Goal: Transaction & Acquisition: Purchase product/service

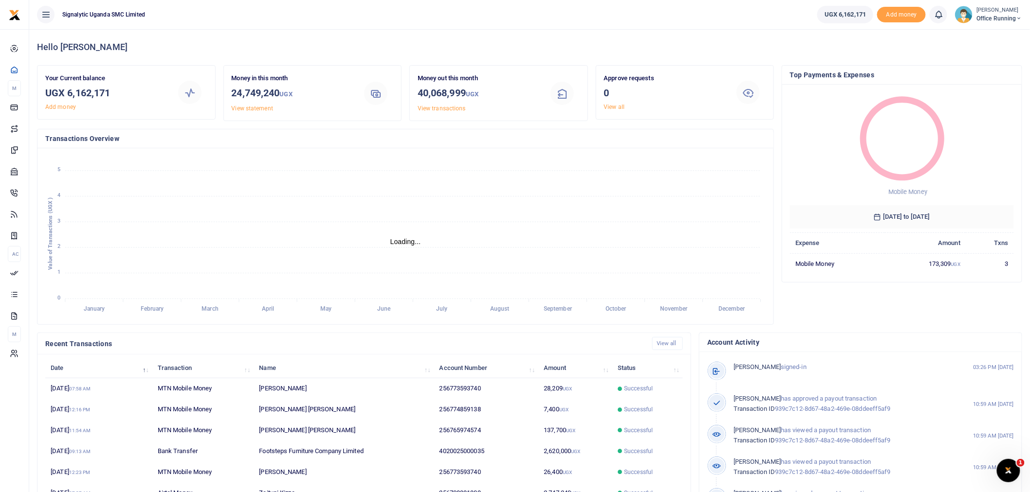
scroll to position [9, 8]
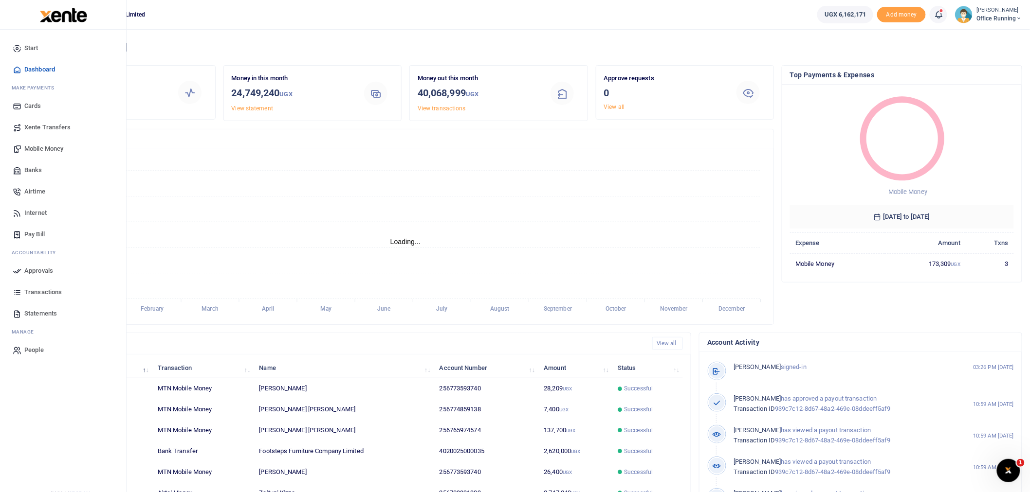
click at [39, 151] on span "Mobile Money" at bounding box center [43, 149] width 39 height 10
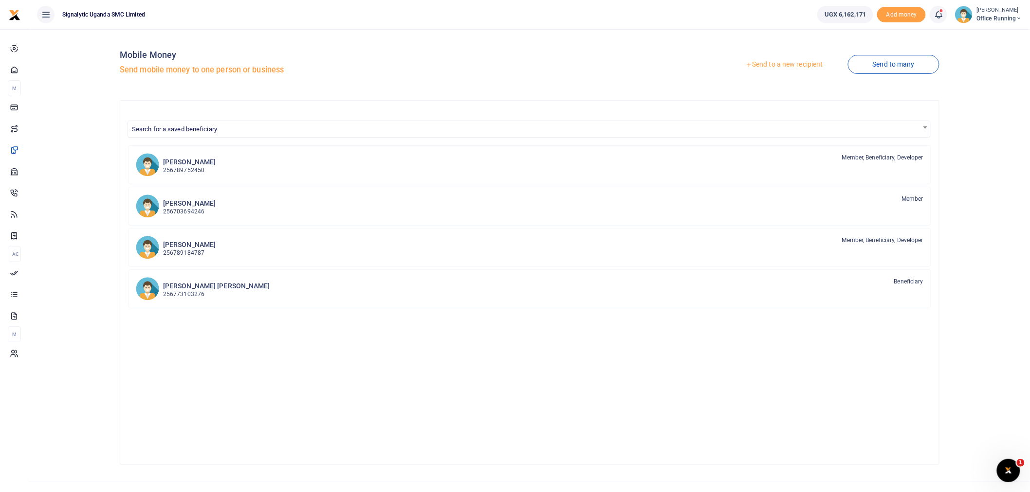
click at [774, 66] on link "Send to a new recipient" at bounding box center [783, 65] width 127 height 18
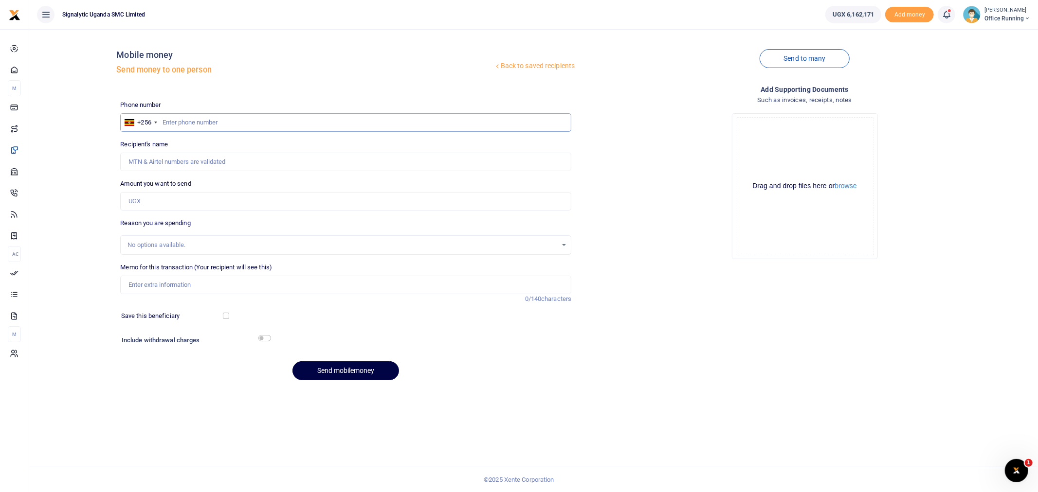
click at [284, 121] on input "text" at bounding box center [345, 122] width 451 height 18
paste input "0779266767"
type input "0779266767"
type input "Umar Kunsa"
type input "0779266767"
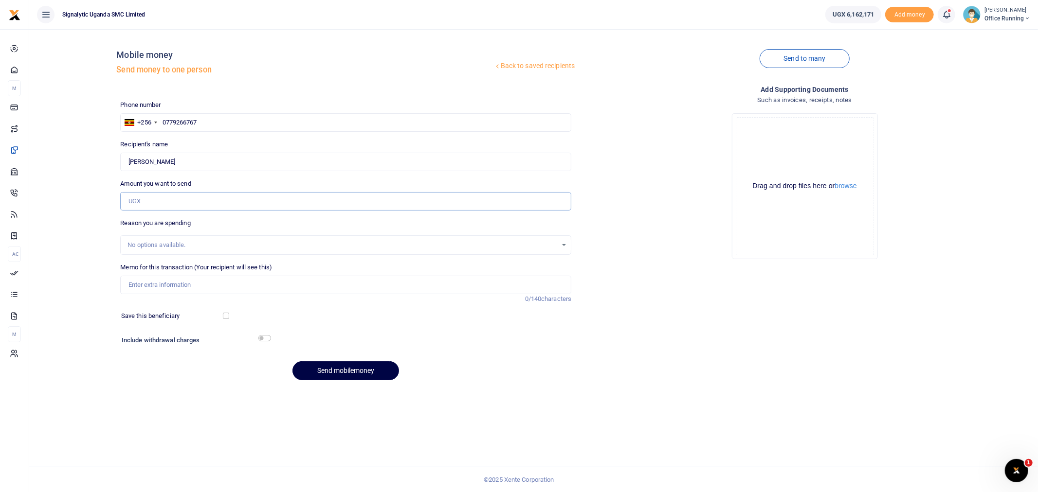
click at [171, 198] on input "Amount you want to send" at bounding box center [345, 201] width 451 height 18
type input "172,600"
click at [164, 283] on input "Memo for this transaction (Your recipient will see this)" at bounding box center [345, 285] width 451 height 18
paste input "PROC00077"
type input "PROC00077 GEN 2nd maglock"
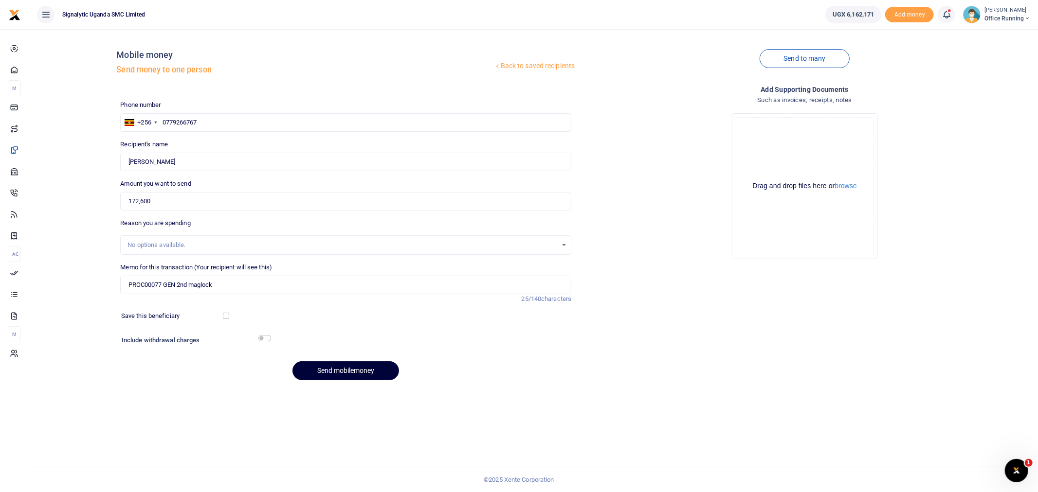
click at [347, 365] on button "Send mobilemoney" at bounding box center [345, 371] width 107 height 19
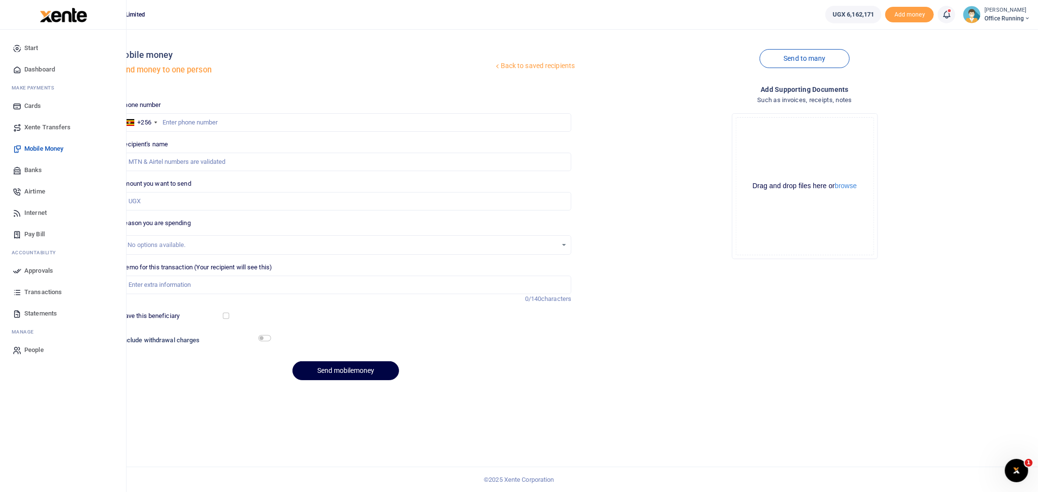
click at [48, 269] on span "Approvals" at bounding box center [38, 271] width 29 height 10
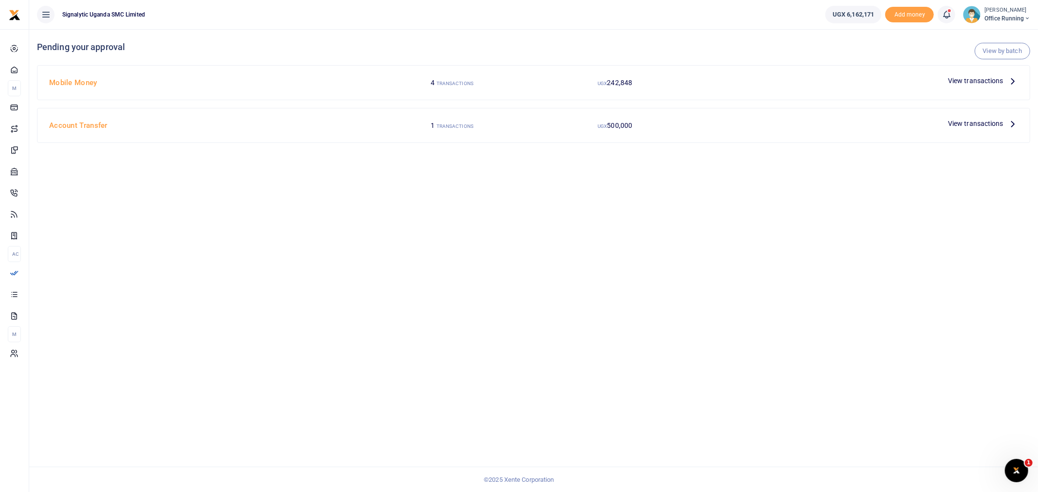
click at [989, 78] on span "View transactions" at bounding box center [975, 80] width 55 height 11
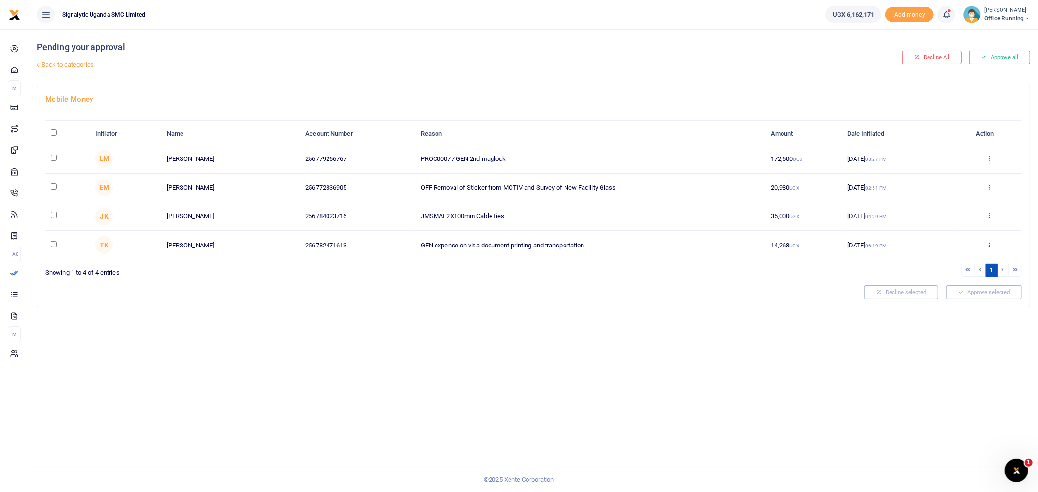
click at [988, 159] on icon at bounding box center [989, 158] width 6 height 7
click at [940, 176] on link "Approve" at bounding box center [953, 174] width 77 height 14
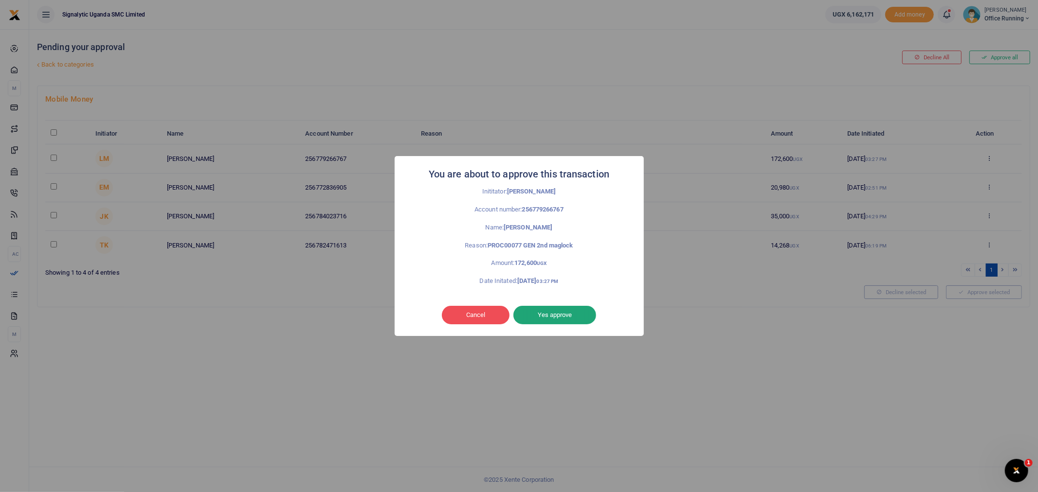
click at [575, 308] on button "Yes approve" at bounding box center [554, 315] width 83 height 18
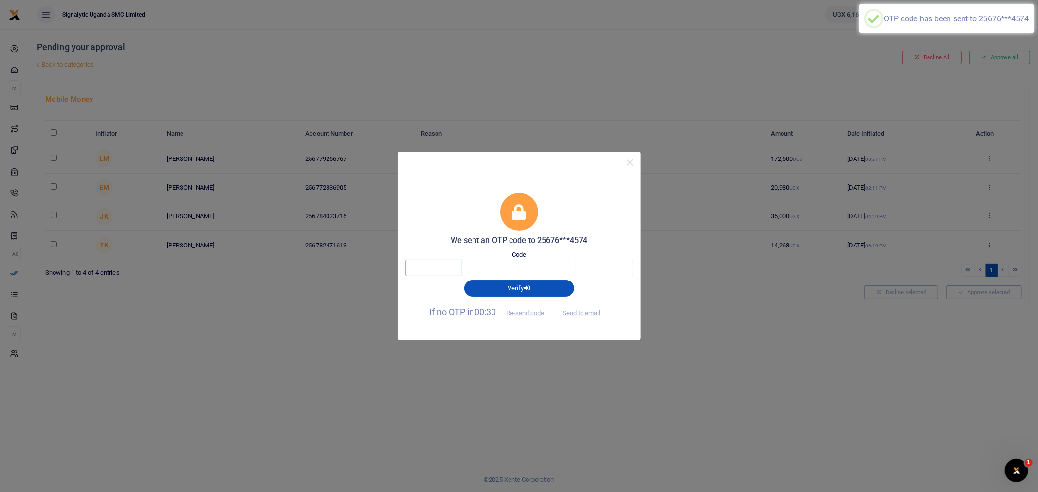
click at [432, 272] on input "text" at bounding box center [433, 268] width 57 height 17
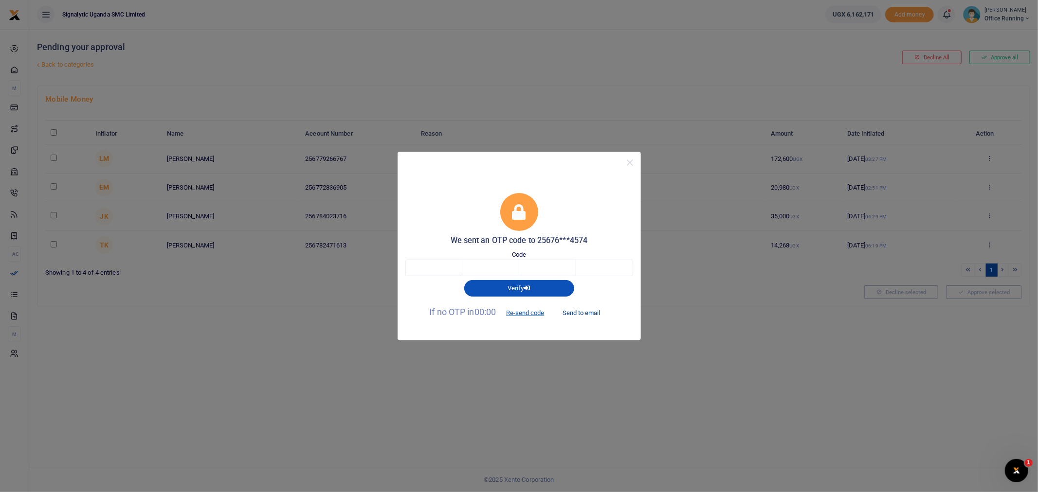
click at [582, 307] on button "Send to email" at bounding box center [581, 313] width 54 height 17
click at [441, 276] on div "Verify" at bounding box center [519, 286] width 236 height 20
click at [443, 273] on input "text" at bounding box center [433, 268] width 57 height 17
type input "3"
type input "1"
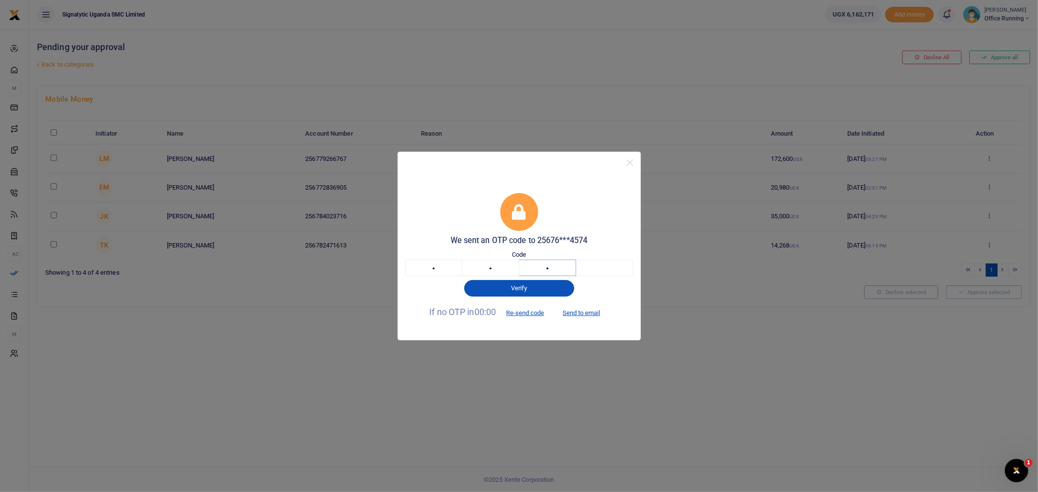
type input "0"
type input "5"
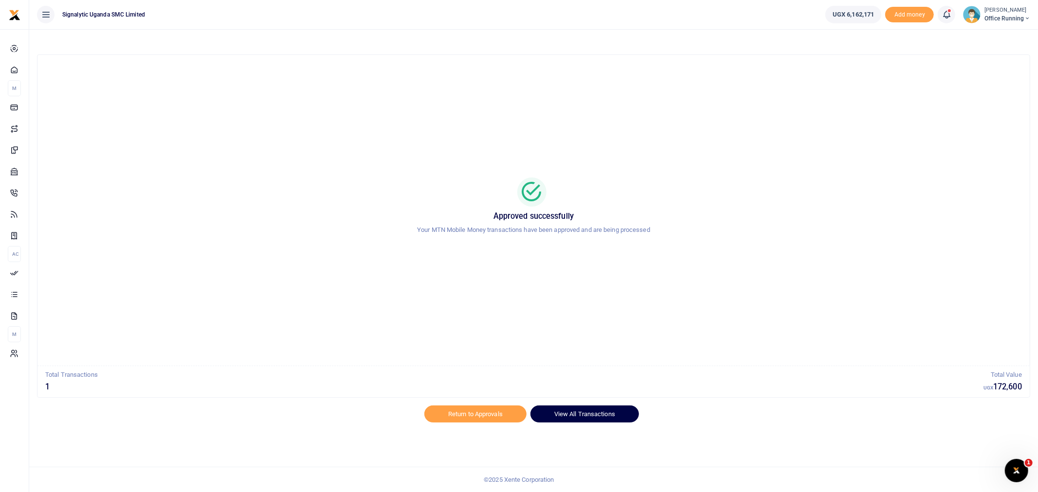
click at [589, 414] on link "View All Transactions" at bounding box center [584, 414] width 109 height 17
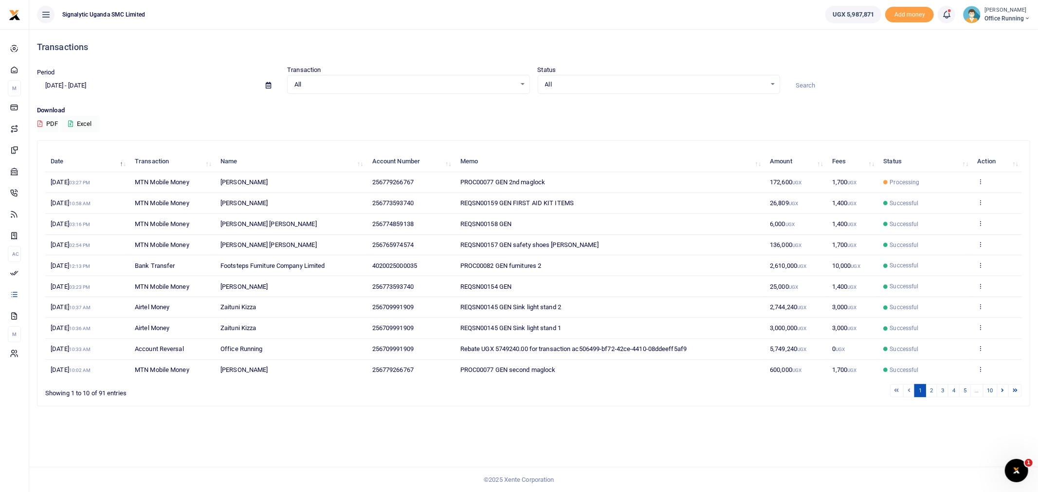
click at [983, 177] on td "View details Send again" at bounding box center [997, 182] width 50 height 21
click at [976, 176] on td "View details Send again" at bounding box center [997, 182] width 50 height 21
click at [981, 179] on icon at bounding box center [981, 181] width 6 height 7
click at [945, 200] on link "View details" at bounding box center [945, 198] width 77 height 14
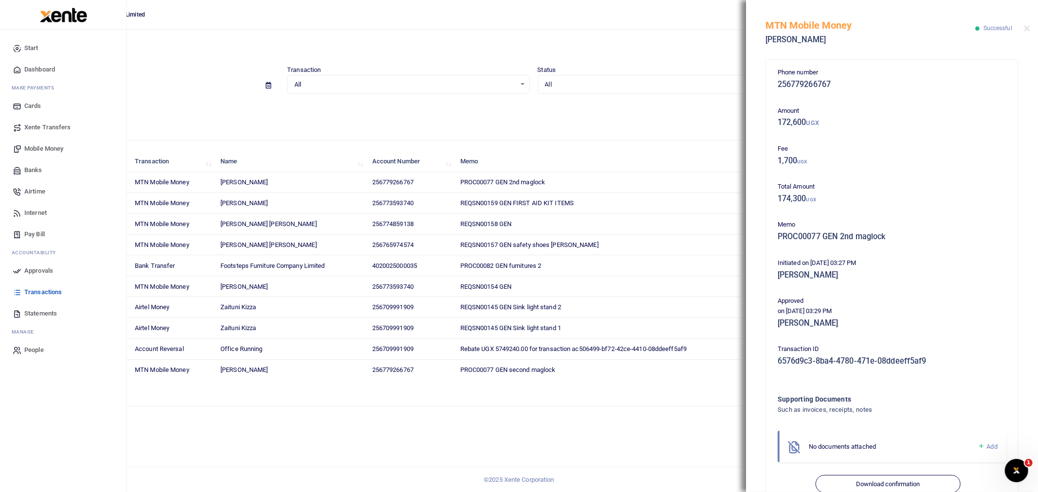
click at [54, 146] on span "Mobile Money" at bounding box center [43, 149] width 39 height 10
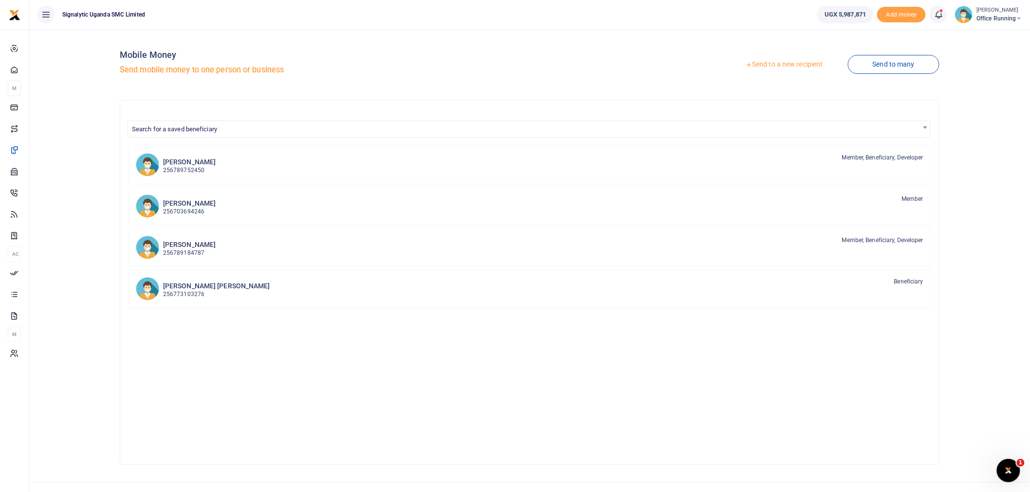
click at [797, 63] on link "Send to a new recipient" at bounding box center [783, 65] width 127 height 18
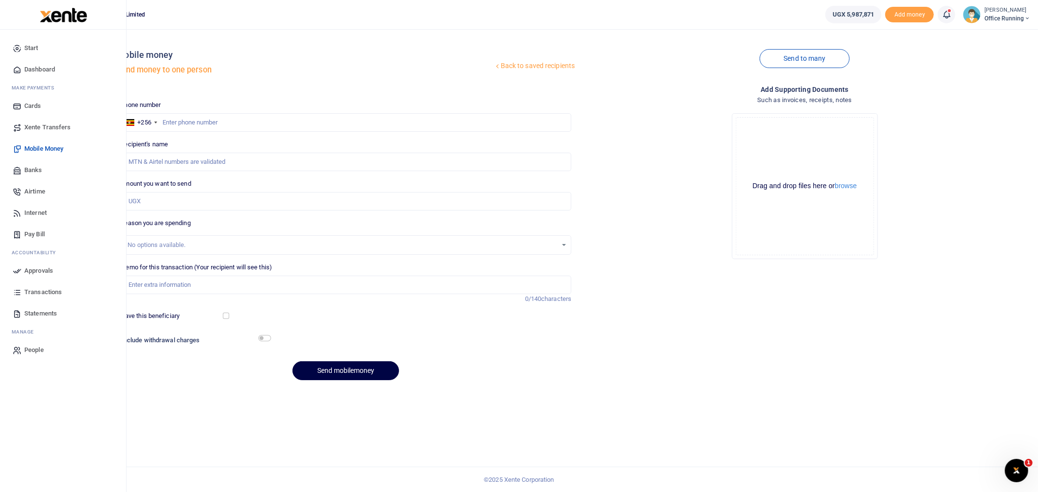
click at [45, 294] on span "Transactions" at bounding box center [42, 293] width 37 height 10
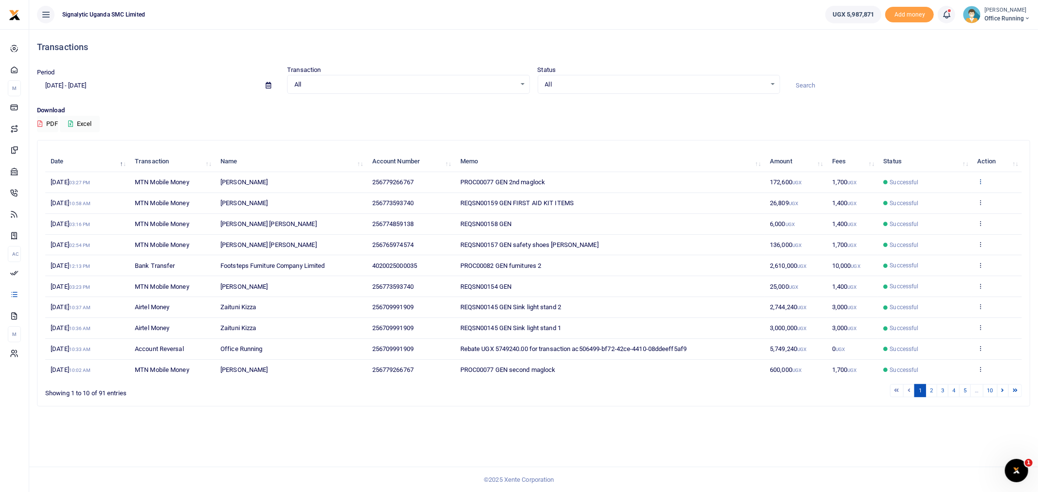
click at [978, 182] on icon at bounding box center [981, 181] width 6 height 7
click at [938, 224] on link "Send again" at bounding box center [945, 220] width 77 height 14
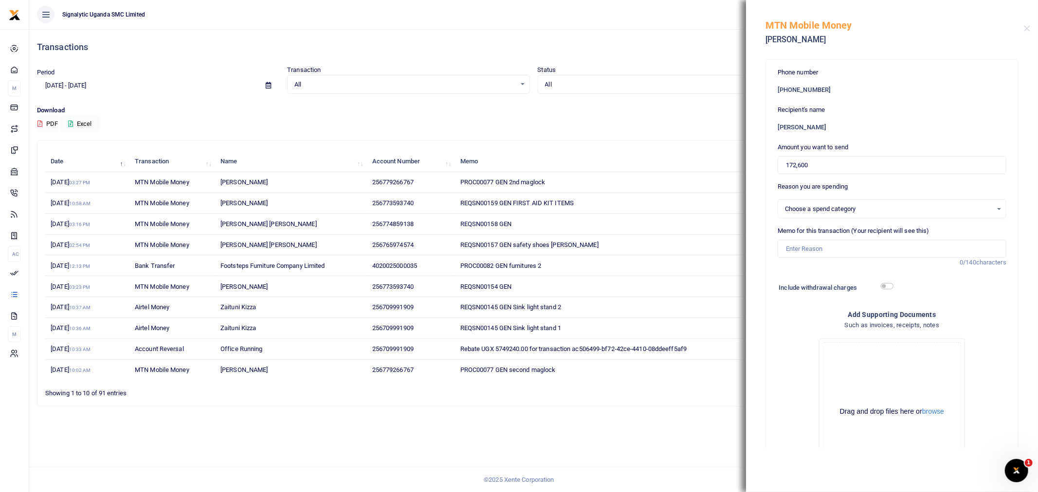
select select
drag, startPoint x: 817, startPoint y: 163, endPoint x: 688, endPoint y: 178, distance: 130.3
click at [690, 179] on div "Transactions Period 09/09/2025 - 10/08/2025 Transaction All Select an option...…" at bounding box center [519, 246] width 1038 height 492
type input "775,900"
click at [850, 250] on input "Memo for this transaction (Your recipient will see this)" at bounding box center [892, 249] width 229 height 18
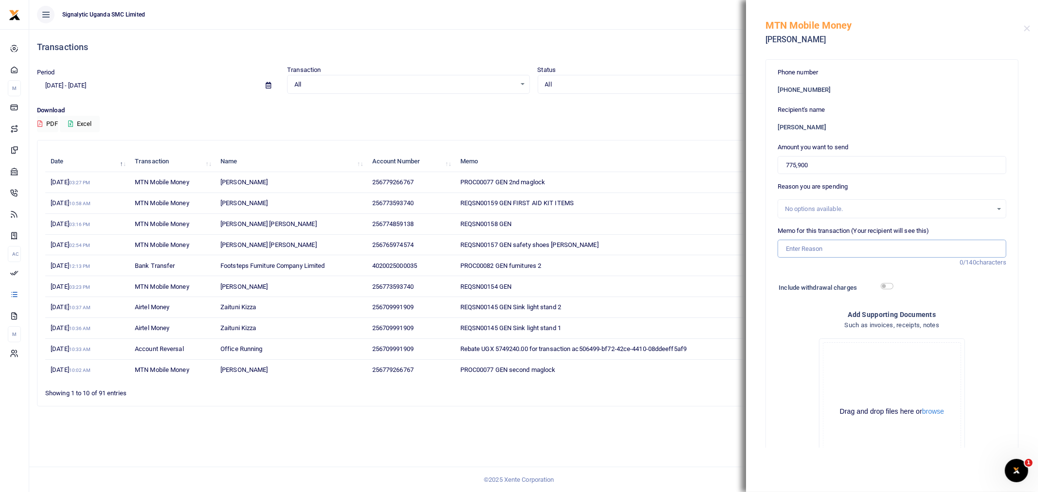
click at [811, 254] on input "Memo for this transaction (Your recipient will see this)" at bounding box center [892, 249] width 229 height 18
paste input "REQSN00143"
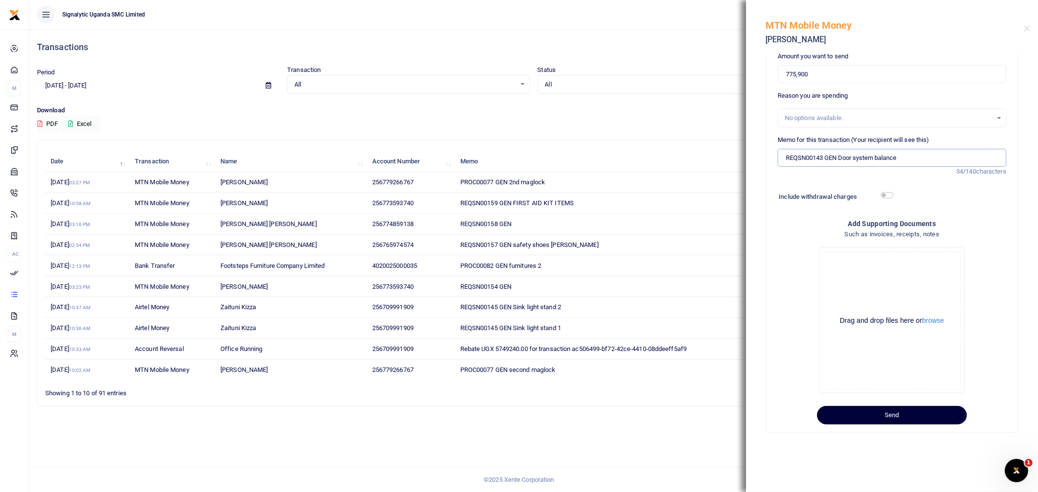
type input "REQSN00143 GEN Door system balance"
click at [917, 412] on button "Send" at bounding box center [892, 415] width 150 height 18
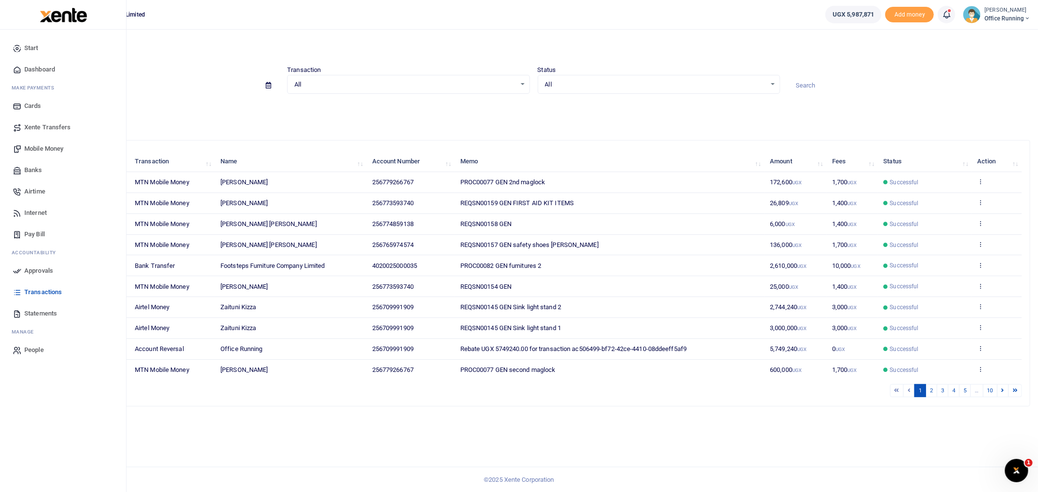
click at [42, 269] on span "Approvals" at bounding box center [38, 271] width 29 height 10
click at [45, 270] on span "Approvals" at bounding box center [38, 271] width 29 height 10
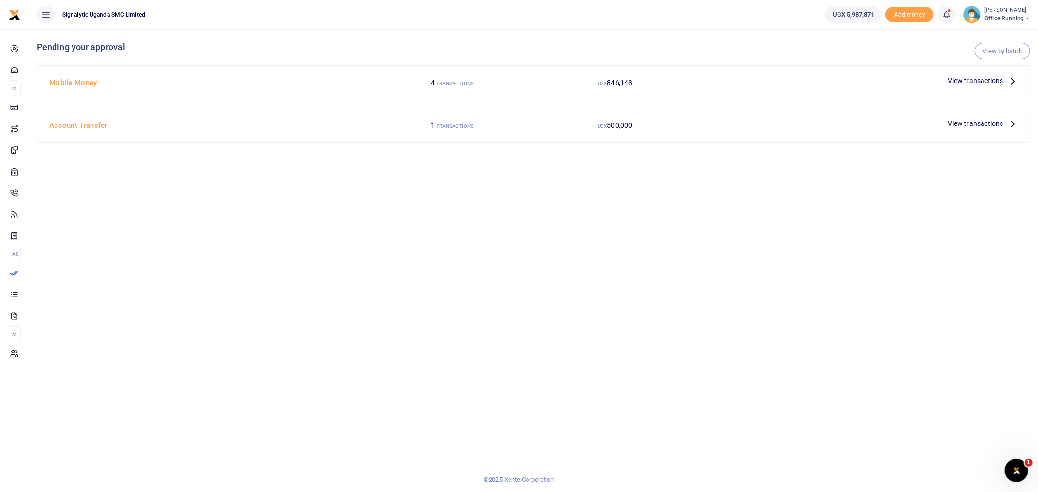
click at [972, 83] on span "View transactions" at bounding box center [975, 80] width 55 height 11
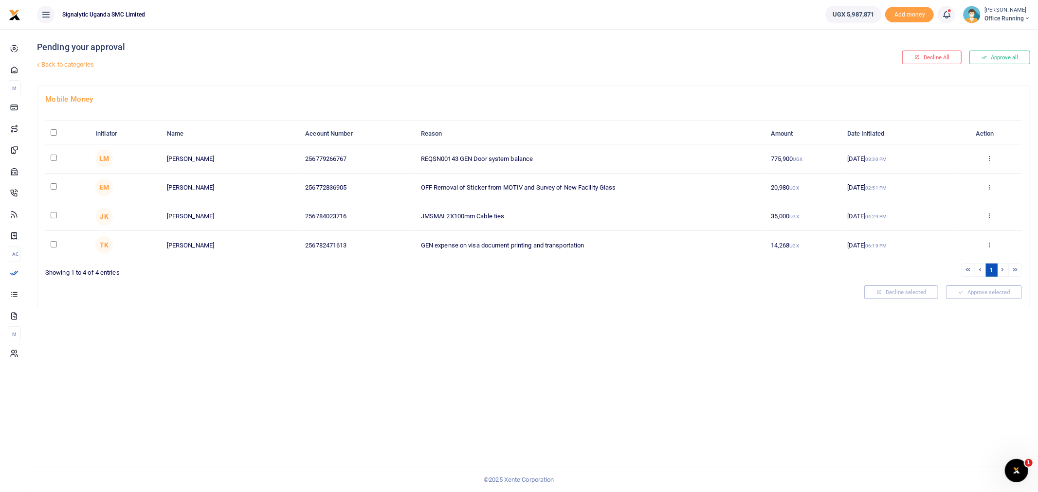
click at [989, 157] on icon at bounding box center [989, 158] width 6 height 7
click at [952, 169] on link "Approve" at bounding box center [953, 174] width 77 height 14
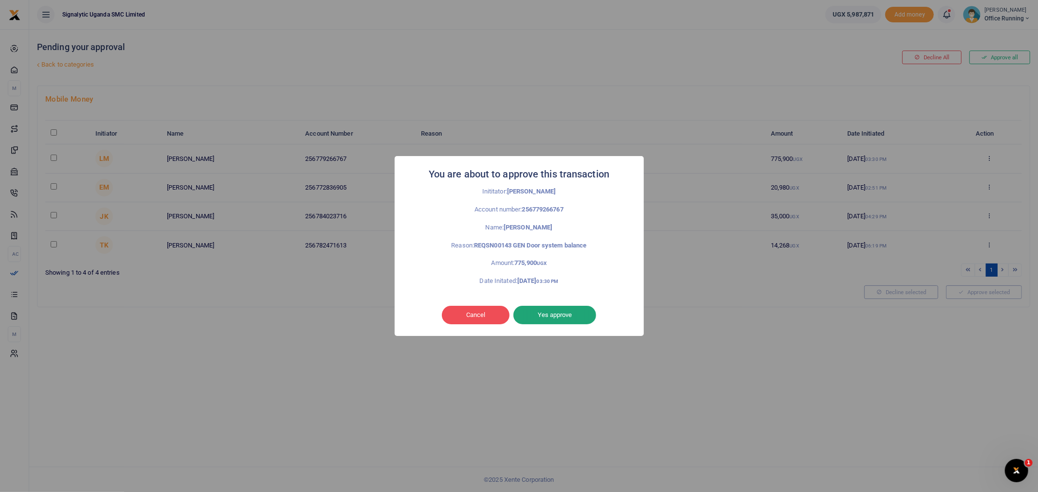
click at [581, 308] on button "Yes approve" at bounding box center [554, 315] width 83 height 18
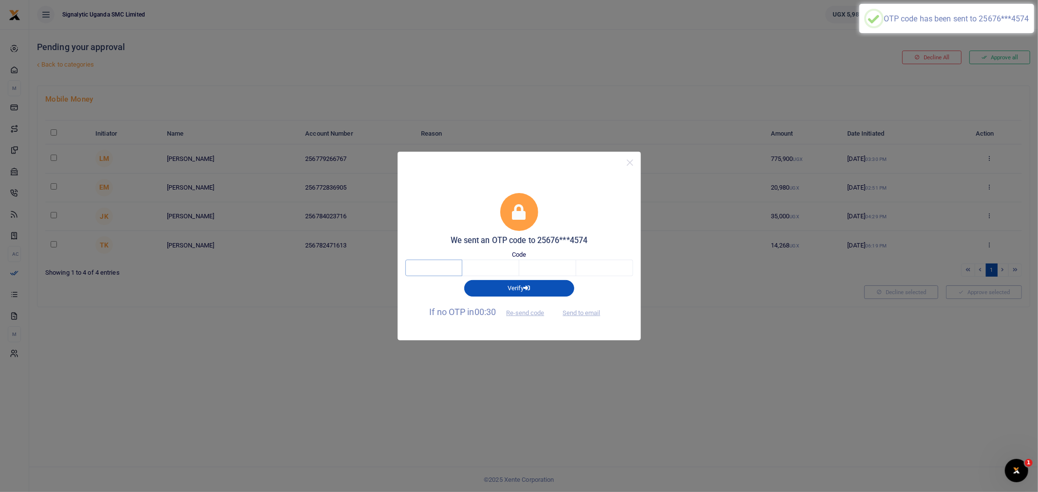
click at [417, 271] on input "text" at bounding box center [433, 268] width 57 height 17
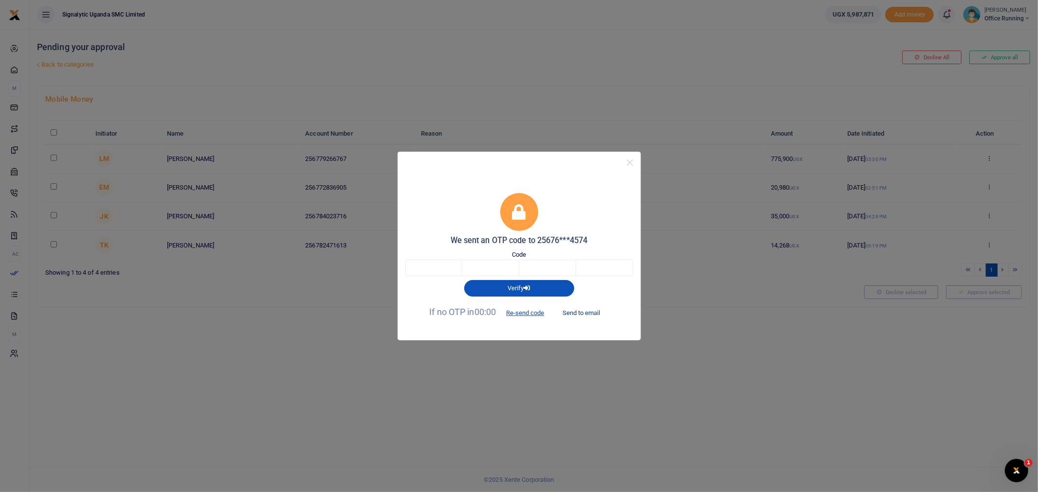
click at [583, 307] on button "Send to email" at bounding box center [581, 313] width 54 height 17
click at [407, 263] on input "text" at bounding box center [433, 268] width 57 height 17
type input "1"
type input "8"
type input "6"
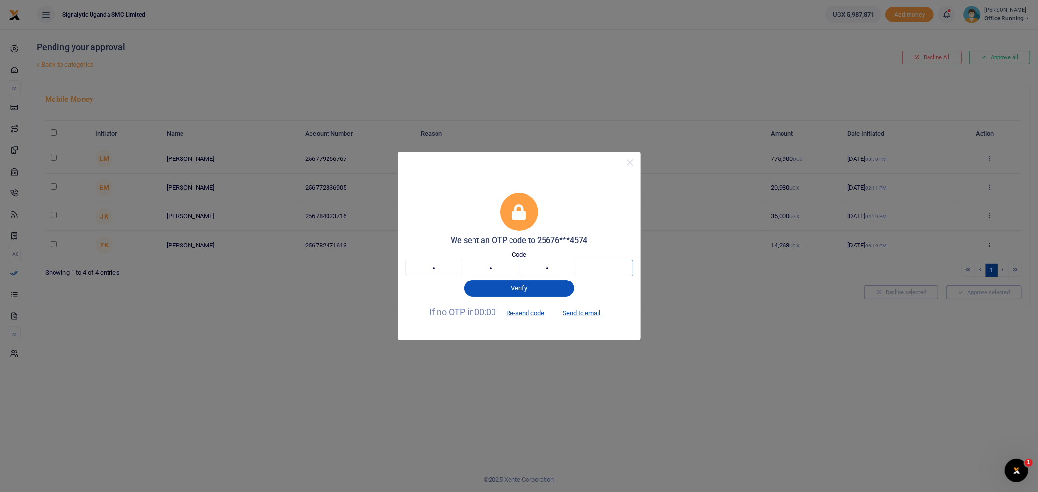
type input "9"
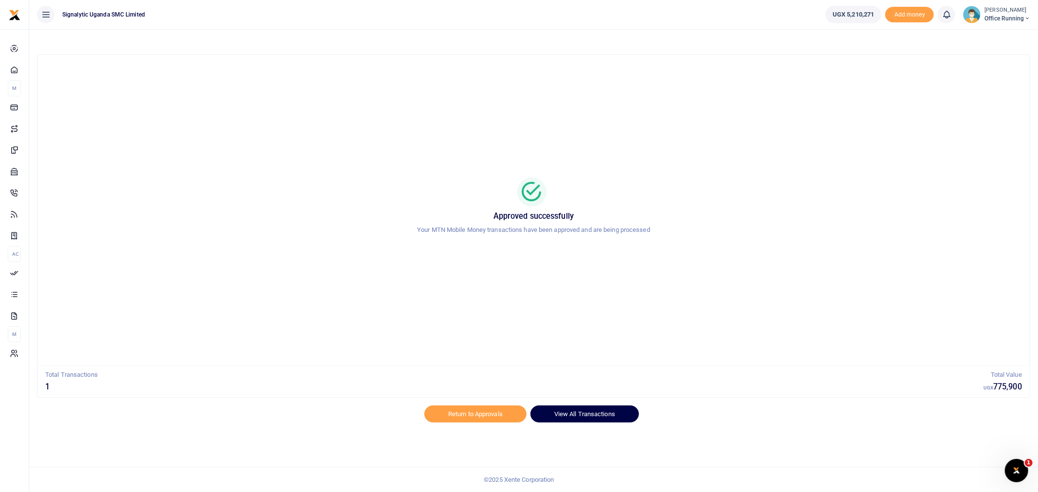
click at [578, 409] on link "View All Transactions" at bounding box center [584, 414] width 109 height 17
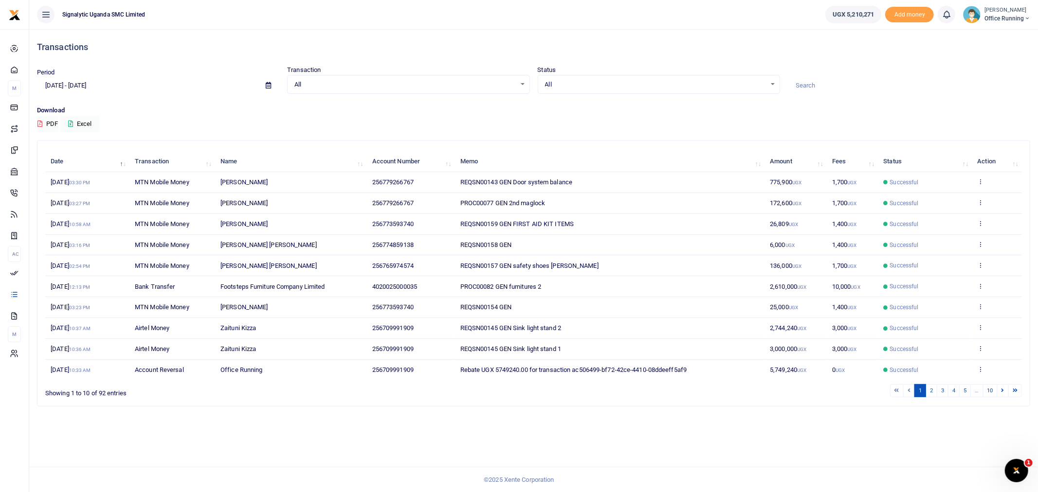
click at [989, 178] on td "View details Send again" at bounding box center [997, 182] width 50 height 21
click at [979, 182] on icon at bounding box center [981, 181] width 6 height 7
click at [959, 194] on link "View details" at bounding box center [945, 198] width 77 height 14
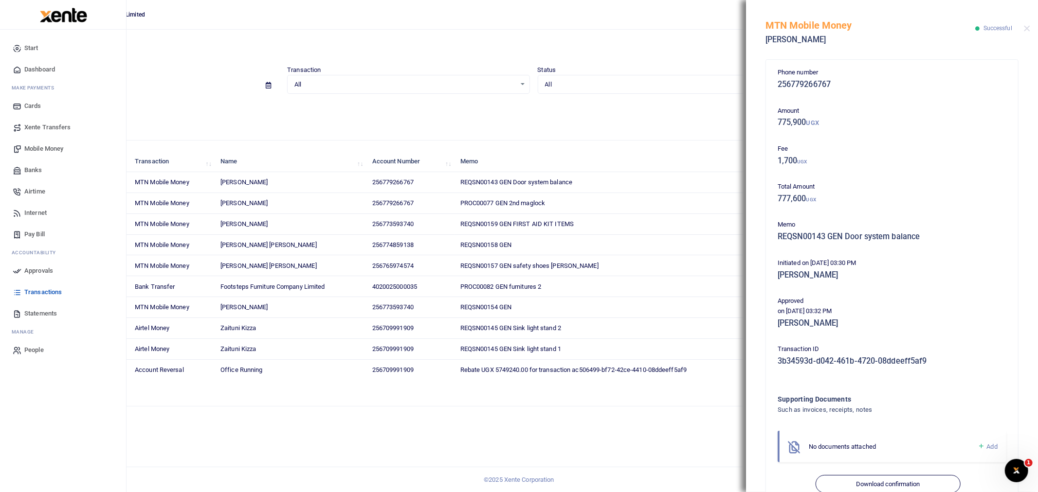
click at [36, 142] on link "Mobile Money" at bounding box center [63, 148] width 110 height 21
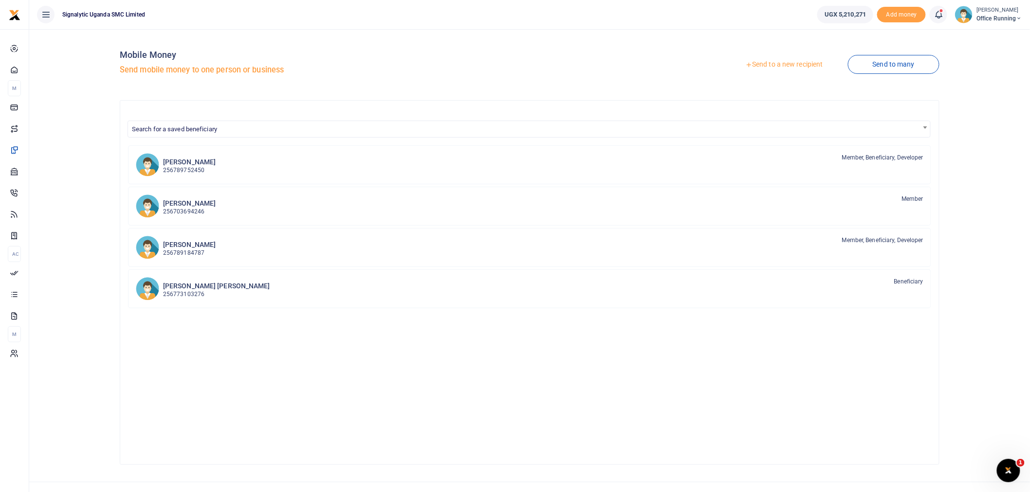
click at [803, 67] on link "Send to a new recipient" at bounding box center [783, 65] width 127 height 18
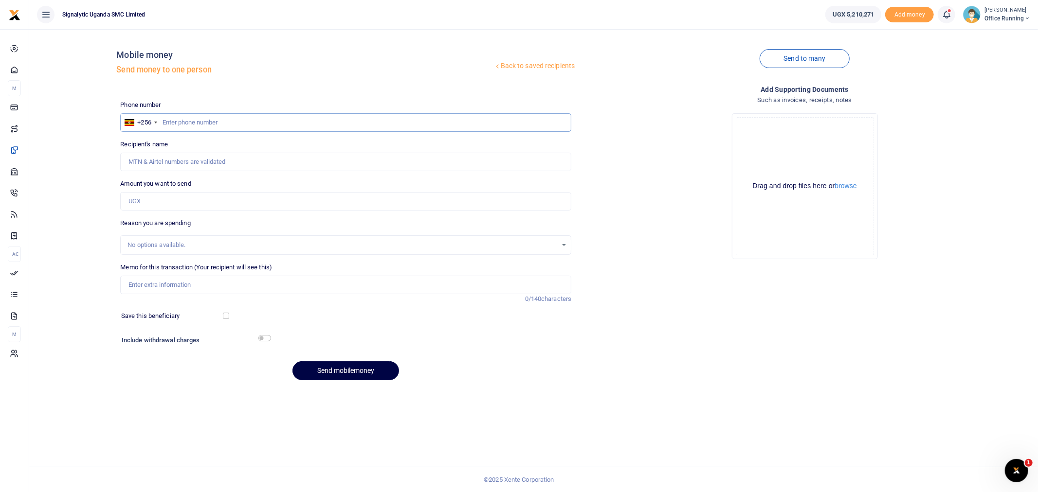
click at [191, 123] on input "text" at bounding box center [345, 122] width 451 height 18
type input "765974574"
click at [162, 203] on input "Amount you want to send" at bounding box center [345, 201] width 451 height 18
type input "[PERSON_NAME] [PERSON_NAME]"
type input "66,600"
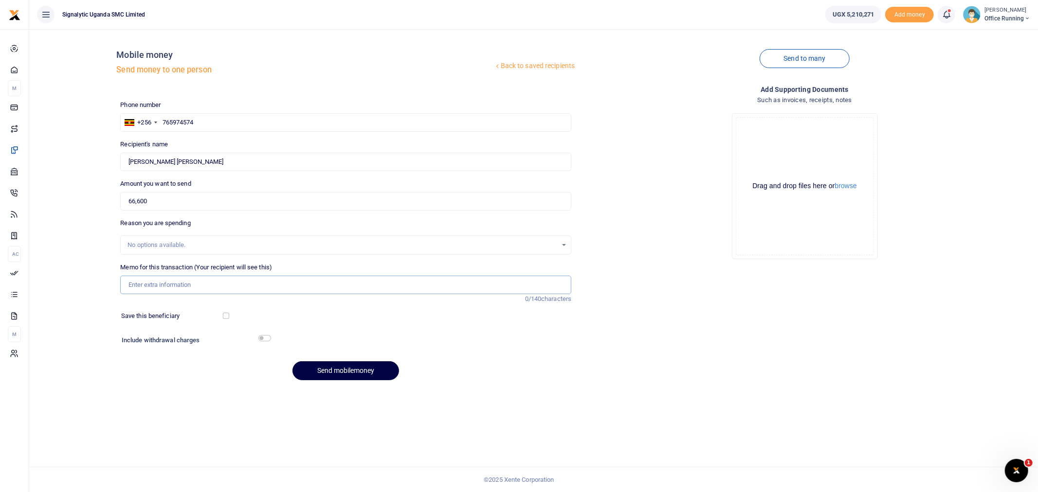
click at [173, 284] on input "Memo for this transaction (Your recipient will see this)" at bounding box center [345, 285] width 451 height 18
click at [205, 284] on input "Memo for this transaction (Your recipient will see this)" at bounding box center [345, 285] width 451 height 18
paste input "REQSN00161"
type input "REQSN00161 GEN Locker"
click at [363, 372] on button "Send mobilemoney" at bounding box center [345, 371] width 107 height 19
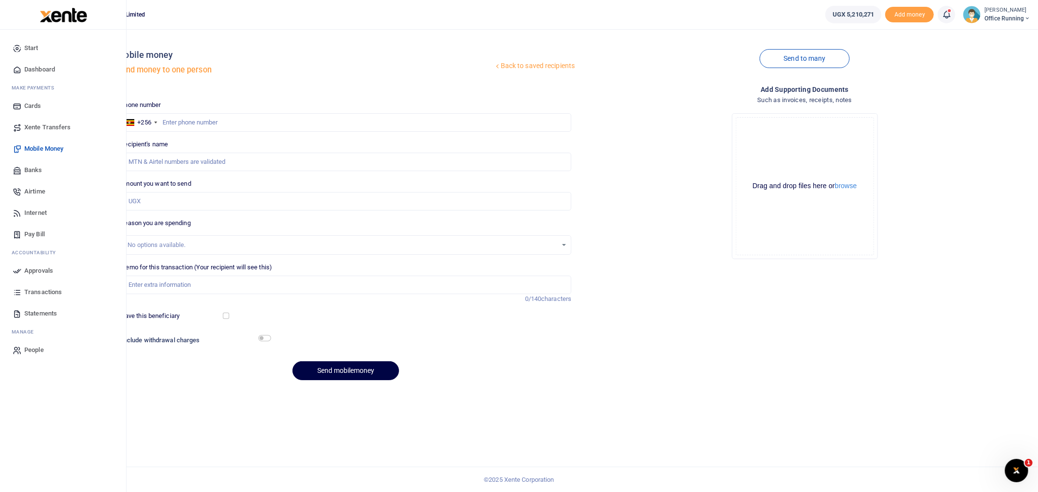
click at [52, 268] on span "Approvals" at bounding box center [38, 271] width 29 height 10
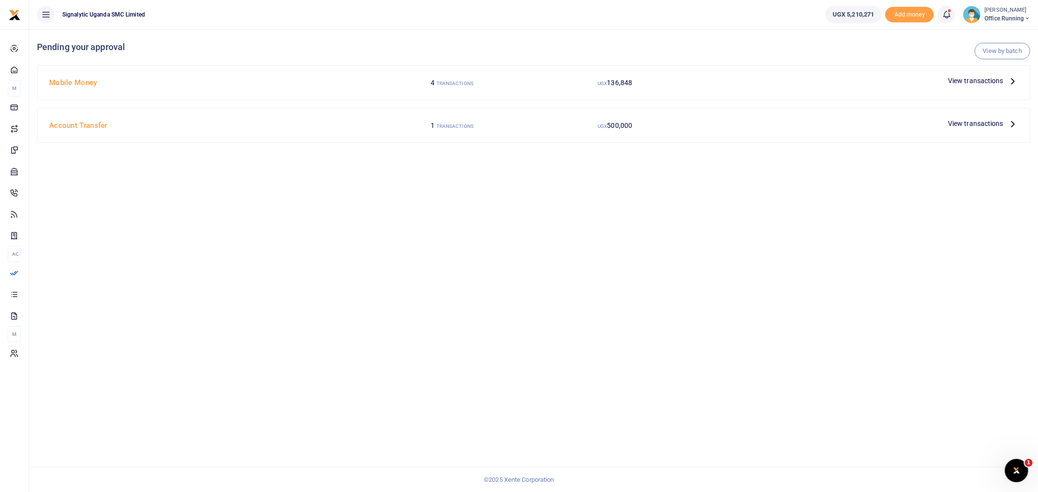
click at [961, 80] on span "View transactions" at bounding box center [975, 80] width 55 height 11
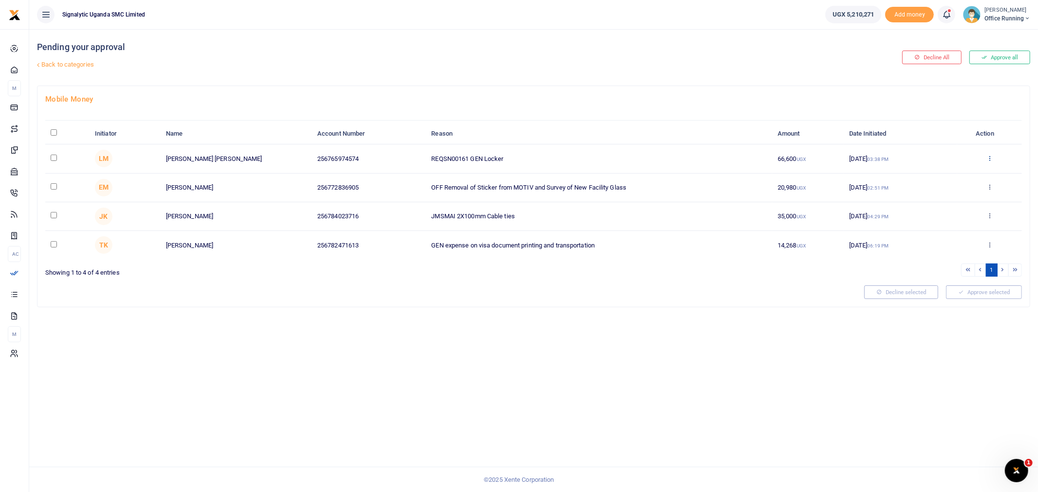
click at [991, 156] on icon at bounding box center [989, 158] width 6 height 7
click at [951, 171] on link "Approve" at bounding box center [953, 174] width 77 height 14
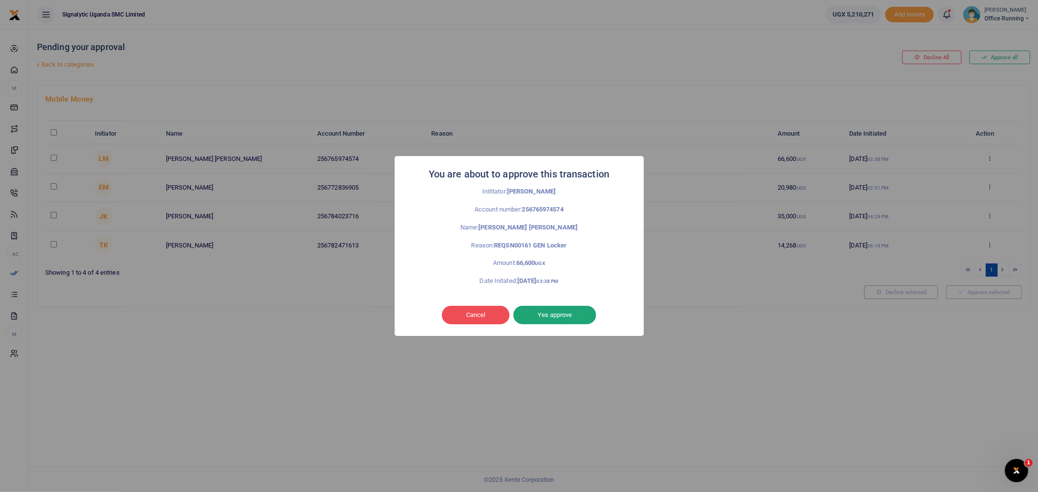
click at [558, 315] on button "Yes approve" at bounding box center [554, 315] width 83 height 18
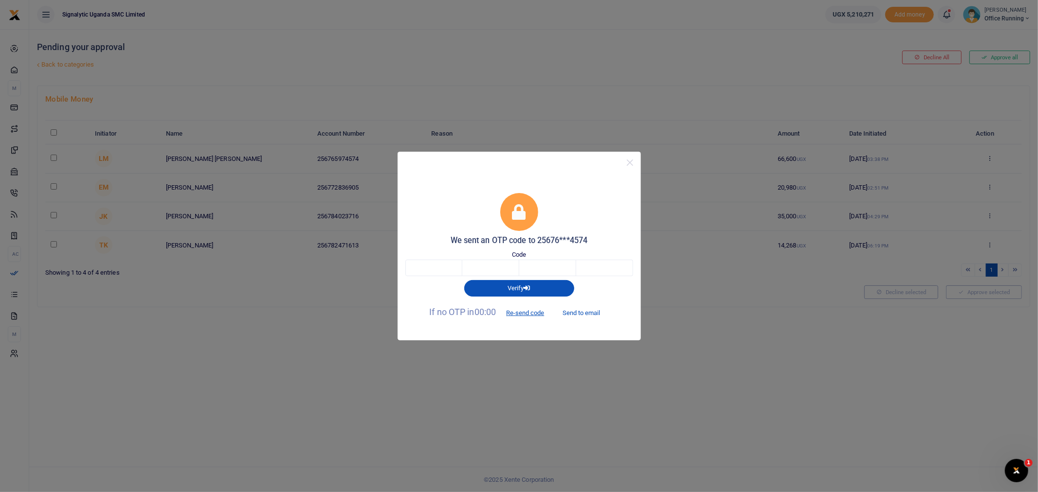
click at [567, 313] on button "Send to email" at bounding box center [581, 313] width 54 height 17
click at [420, 266] on input "text" at bounding box center [433, 268] width 57 height 17
type input "4"
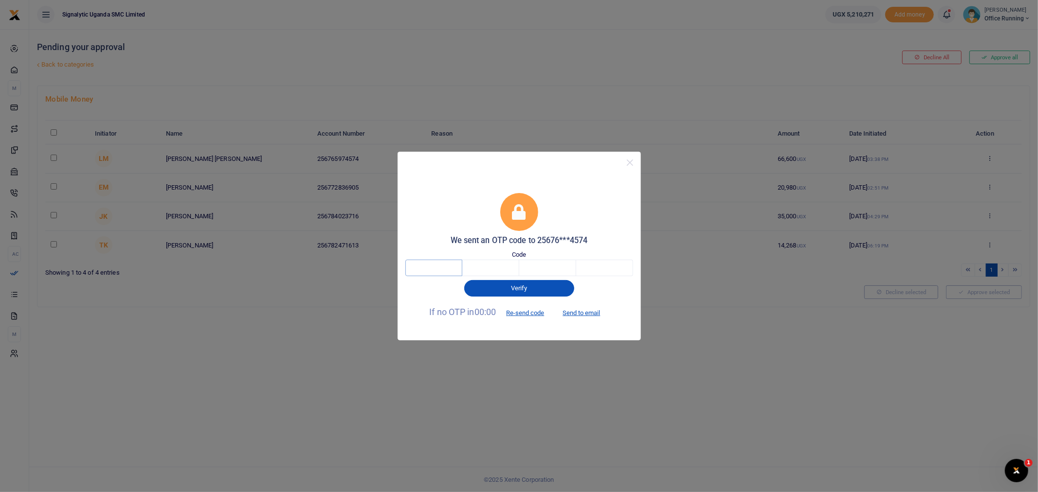
type input "4"
type input "8"
type input "4"
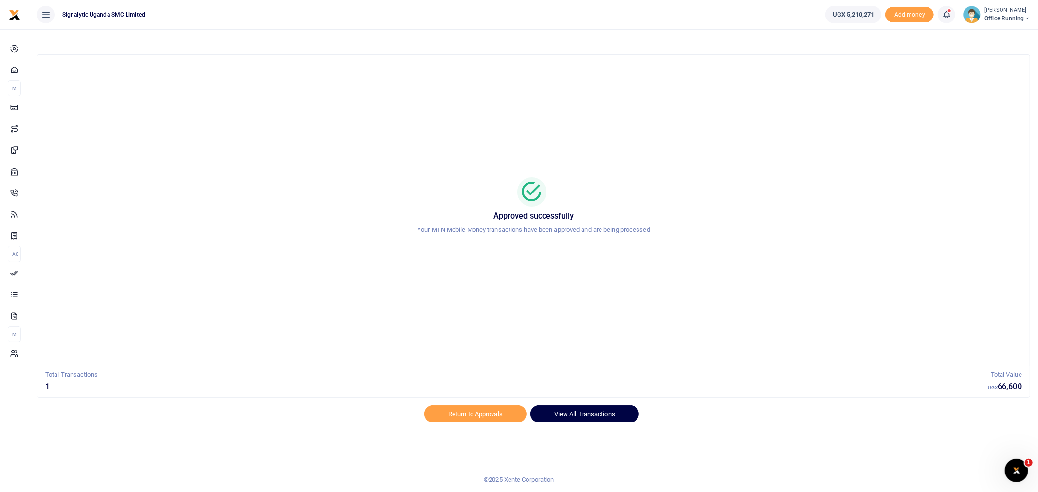
click at [572, 410] on link "View All Transactions" at bounding box center [584, 414] width 109 height 17
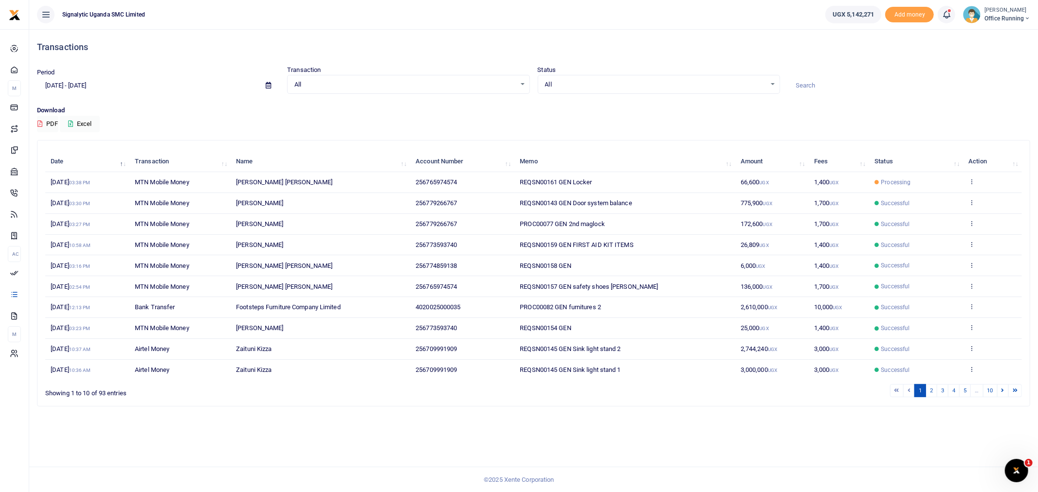
click at [971, 176] on td "View details Send again" at bounding box center [992, 182] width 59 height 21
click at [975, 179] on icon at bounding box center [971, 181] width 6 height 7
click at [944, 196] on link "View details" at bounding box center [936, 198] width 77 height 14
